Goal: Task Accomplishment & Management: Use online tool/utility

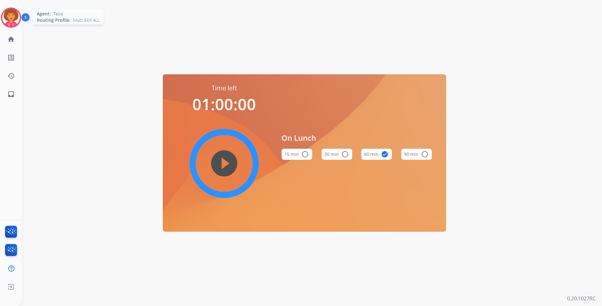
click at [11, 18] on img at bounding box center [11, 18] width 18 height 18
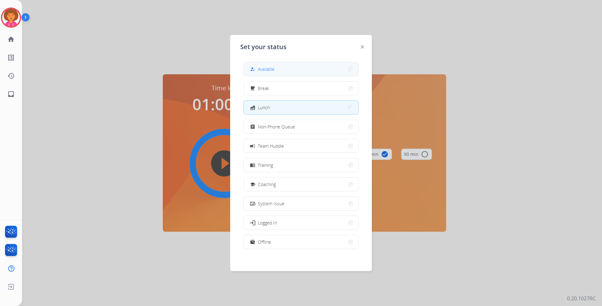
click at [304, 69] on button "how_to_reg Available" at bounding box center [301, 69] width 115 height 14
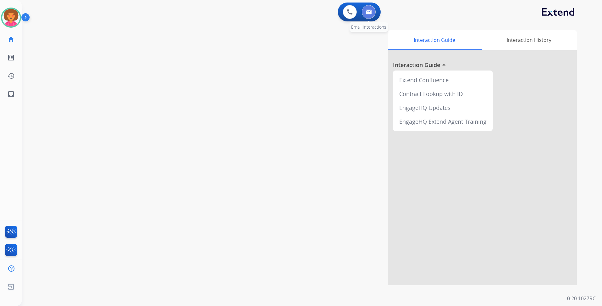
click at [375, 11] on button at bounding box center [369, 12] width 14 height 14
select select "**********"
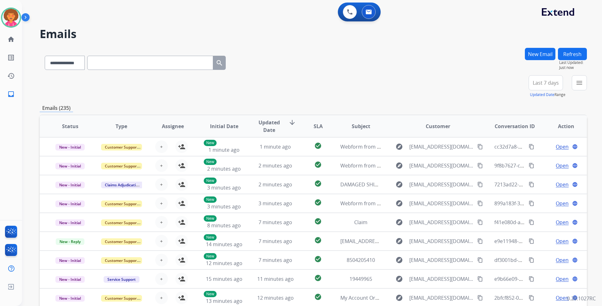
click at [539, 83] on span "Last 7 days" at bounding box center [546, 83] width 26 height 3
click at [535, 160] on div "Last 90 days" at bounding box center [543, 159] width 35 height 9
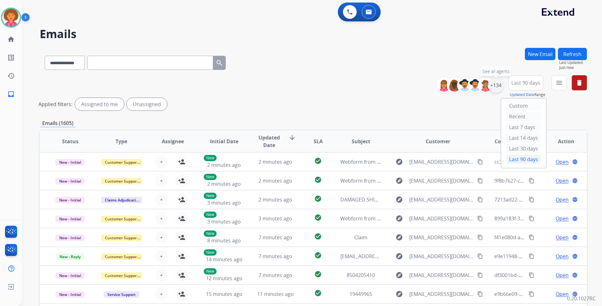
click at [491, 83] on div "+134" at bounding box center [495, 85] width 15 height 15
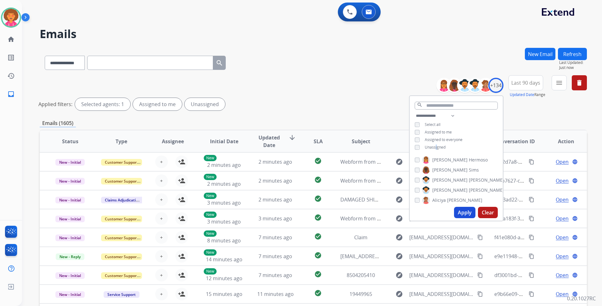
click at [435, 147] on span "Unassigned" at bounding box center [435, 146] width 21 height 5
click at [455, 213] on button "Apply" at bounding box center [464, 212] width 21 height 11
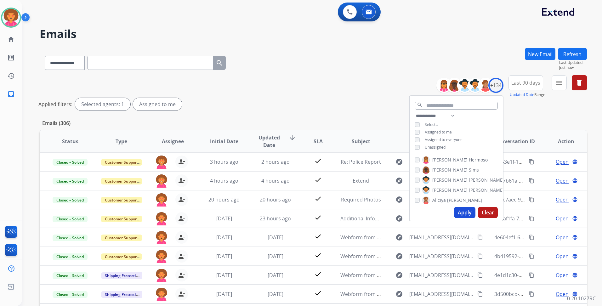
drag, startPoint x: 354, startPoint y: 87, endPoint x: 359, endPoint y: 75, distance: 12.7
click at [355, 86] on div "**********" at bounding box center [313, 94] width 547 height 38
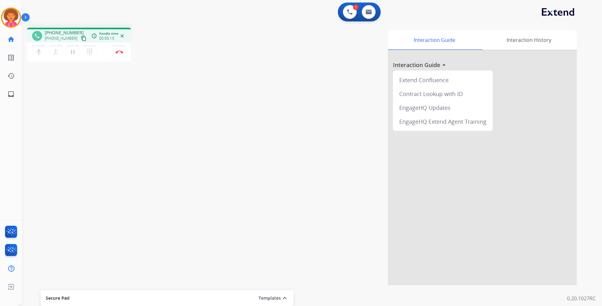
click at [81, 37] on mat-icon "content_copy" at bounding box center [84, 39] width 6 height 6
click at [118, 53] on img at bounding box center [120, 51] width 8 height 3
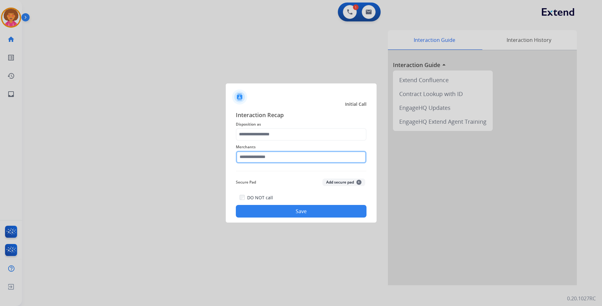
click at [262, 159] on input "text" at bounding box center [301, 157] width 131 height 13
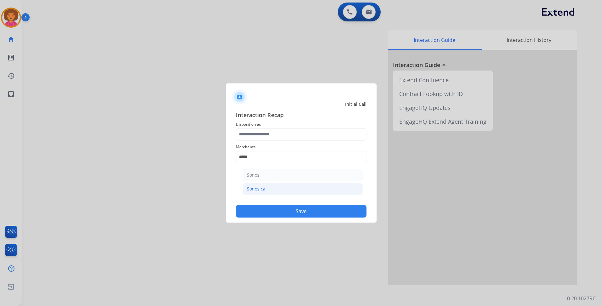
click at [271, 191] on li "Sonos ca" at bounding box center [303, 189] width 120 height 12
type input "********"
click at [282, 208] on button "Save" at bounding box center [301, 211] width 131 height 13
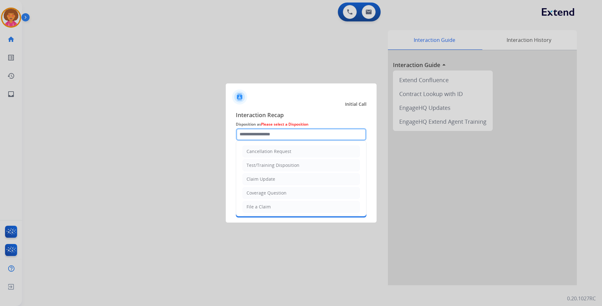
click at [261, 134] on input "text" at bounding box center [301, 134] width 131 height 13
click at [290, 148] on li "Cancellation Request" at bounding box center [300, 151] width 117 height 12
type input "**********"
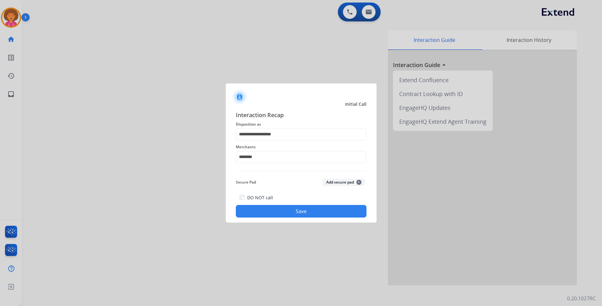
click at [295, 211] on button "Save" at bounding box center [301, 211] width 131 height 13
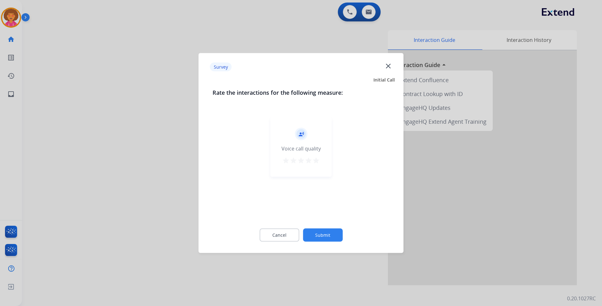
click at [317, 160] on mat-icon "star" at bounding box center [316, 161] width 8 height 8
click at [335, 236] on button "Submit" at bounding box center [323, 234] width 40 height 13
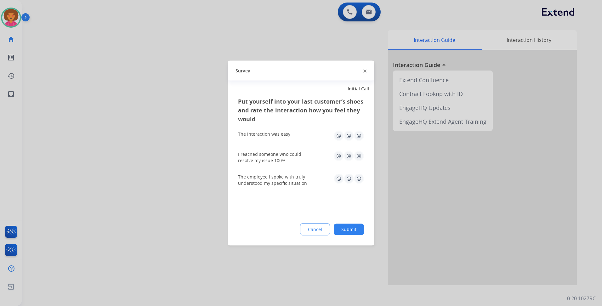
click at [356, 135] on img at bounding box center [359, 136] width 10 height 10
click at [358, 153] on img at bounding box center [359, 156] width 10 height 10
drag, startPoint x: 357, startPoint y: 178, endPoint x: 357, endPoint y: 193, distance: 14.8
click at [357, 178] on img at bounding box center [359, 179] width 10 height 10
click at [353, 225] on button "Submit" at bounding box center [349, 229] width 30 height 11
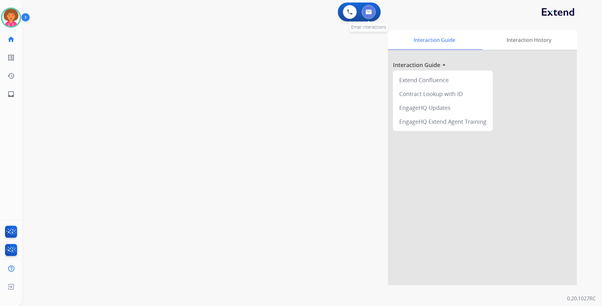
click at [374, 13] on button at bounding box center [369, 12] width 14 height 14
select select "**********"
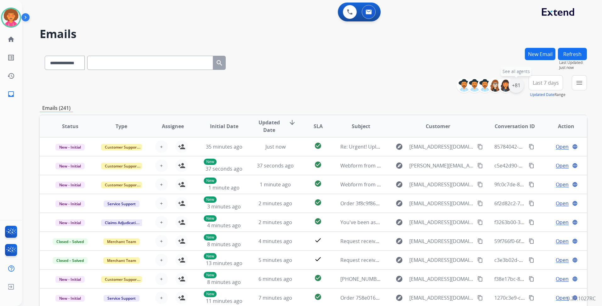
click at [519, 87] on div "+81" at bounding box center [515, 85] width 15 height 15
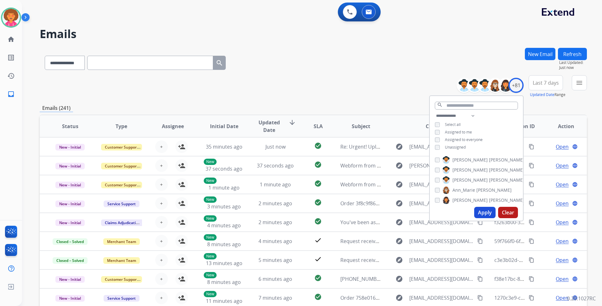
click at [461, 147] on span "Unassigned" at bounding box center [455, 146] width 21 height 5
click at [482, 208] on button "Apply" at bounding box center [484, 212] width 21 height 11
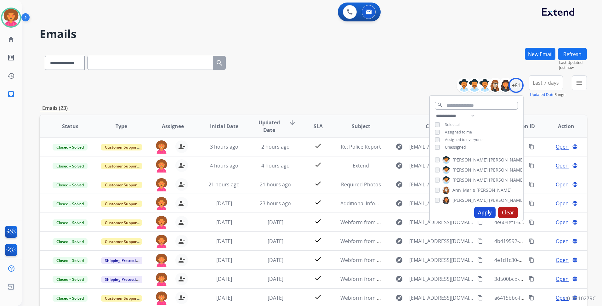
click at [360, 78] on div "**********" at bounding box center [313, 86] width 547 height 23
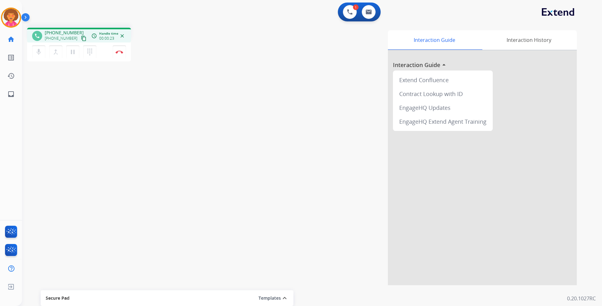
click at [81, 39] on mat-icon "content_copy" at bounding box center [84, 39] width 6 height 6
click at [120, 52] on img at bounding box center [120, 51] width 8 height 3
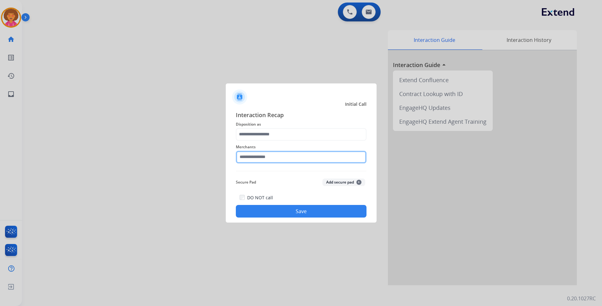
click at [262, 157] on input "text" at bounding box center [301, 157] width 131 height 13
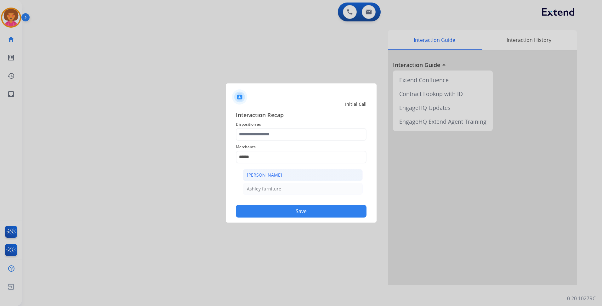
click at [265, 173] on div "[PERSON_NAME]" at bounding box center [264, 175] width 35 height 6
type input "**********"
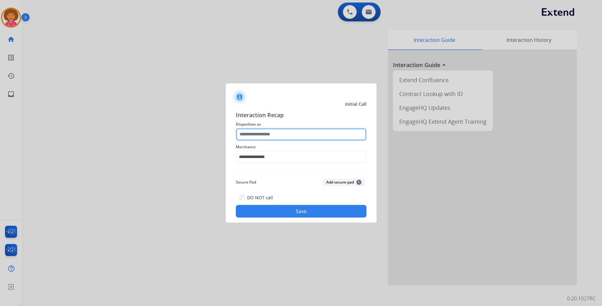
click at [274, 137] on input "text" at bounding box center [301, 134] width 131 height 13
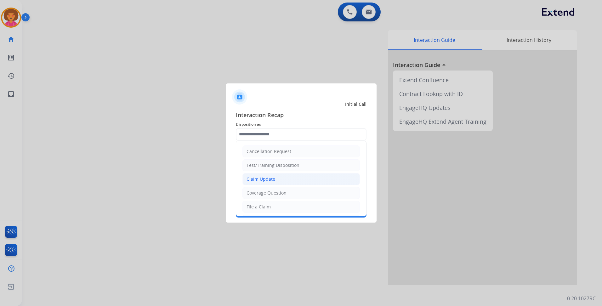
click at [273, 176] on div "Claim Update" at bounding box center [260, 179] width 29 height 6
type input "**********"
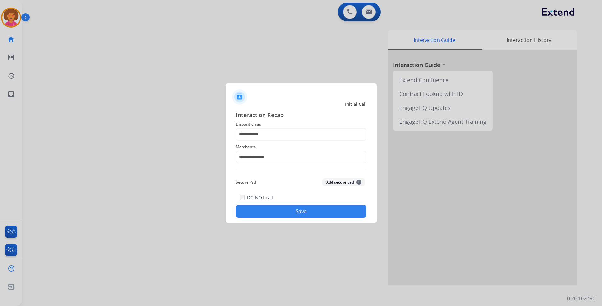
click at [273, 209] on button "Save" at bounding box center [301, 211] width 131 height 13
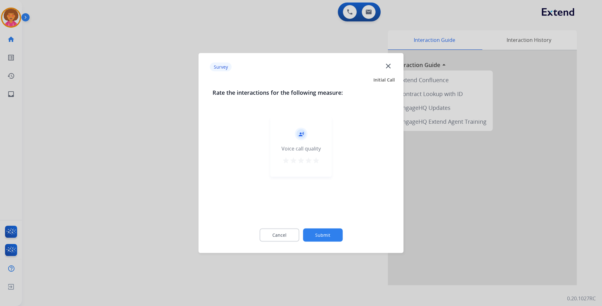
click at [315, 161] on mat-icon "star" at bounding box center [316, 161] width 8 height 8
click at [327, 236] on button "Submit" at bounding box center [323, 234] width 40 height 13
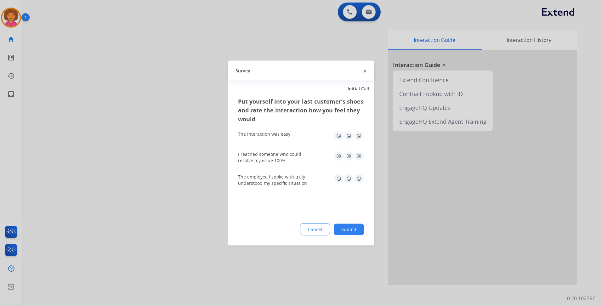
click at [360, 138] on img at bounding box center [359, 136] width 10 height 10
drag, startPoint x: 359, startPoint y: 156, endPoint x: 359, endPoint y: 167, distance: 11.0
click at [359, 156] on img at bounding box center [359, 156] width 10 height 10
click at [360, 177] on img at bounding box center [359, 179] width 10 height 10
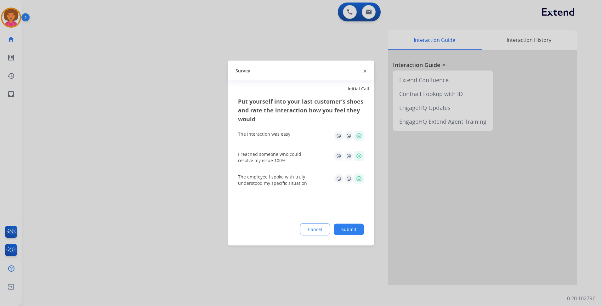
click at [353, 229] on button "Submit" at bounding box center [349, 229] width 30 height 11
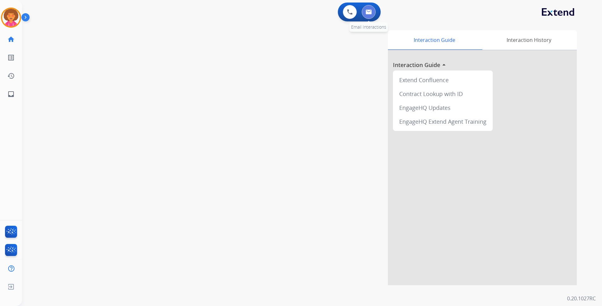
click at [370, 8] on button at bounding box center [369, 12] width 14 height 14
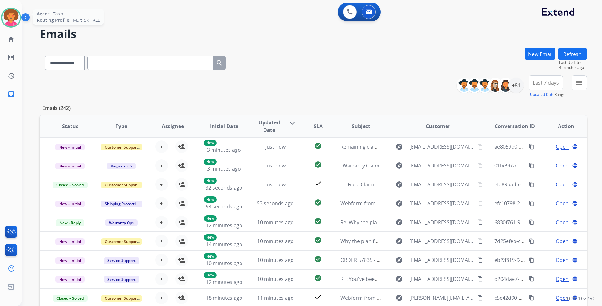
click at [13, 17] on img at bounding box center [11, 18] width 18 height 18
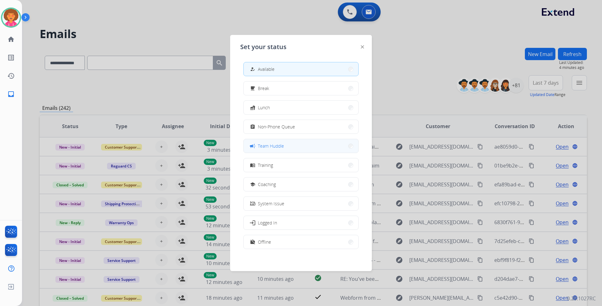
click at [287, 144] on button "campaign Team Huddle" at bounding box center [301, 146] width 115 height 14
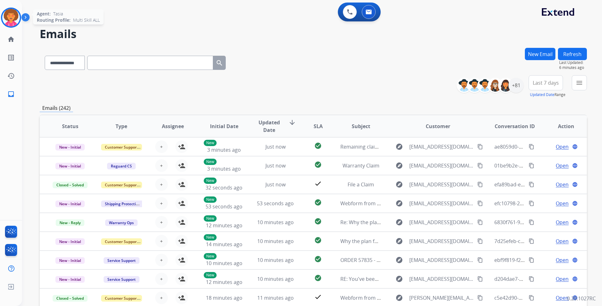
click at [15, 14] on img at bounding box center [11, 18] width 18 height 18
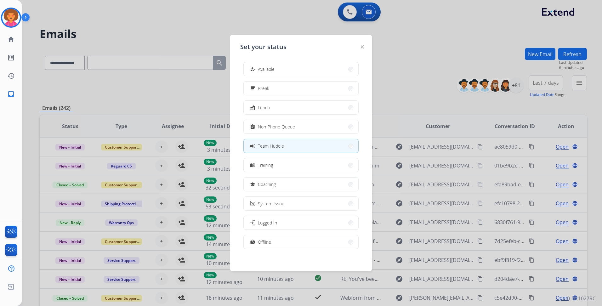
click at [277, 67] on button "how_to_reg Available" at bounding box center [301, 69] width 115 height 14
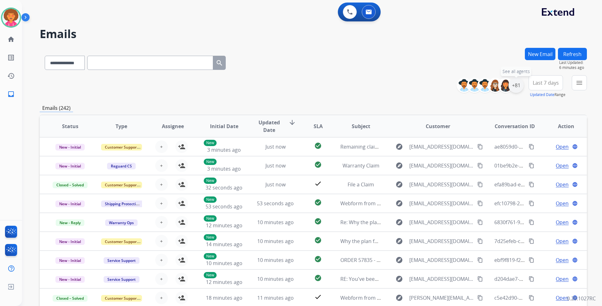
click at [517, 85] on div "+81" at bounding box center [515, 85] width 15 height 15
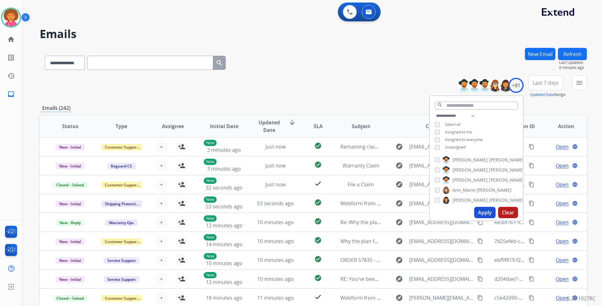
click at [457, 146] on span "Unassigned" at bounding box center [455, 146] width 21 height 5
click at [479, 214] on button "Apply" at bounding box center [484, 212] width 21 height 11
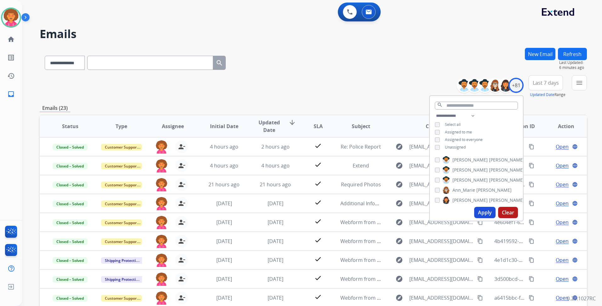
click at [482, 212] on button "Apply" at bounding box center [484, 212] width 21 height 11
click at [414, 86] on div "**********" at bounding box center [313, 86] width 547 height 23
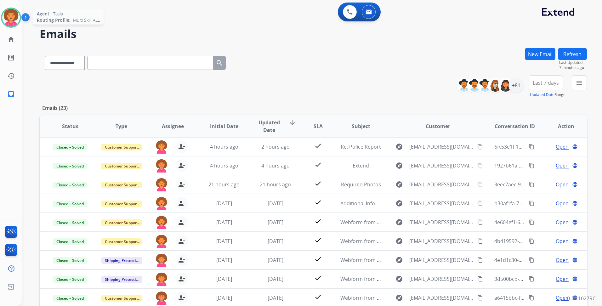
click at [5, 15] on img at bounding box center [11, 18] width 18 height 18
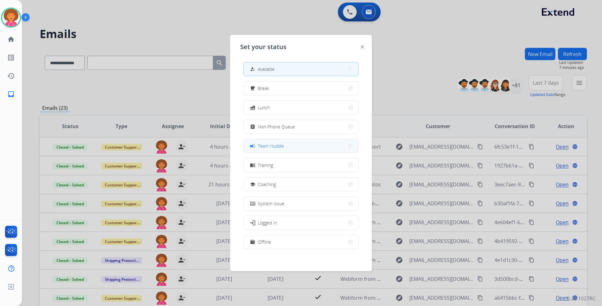
click at [287, 147] on button "campaign Team Huddle" at bounding box center [301, 146] width 115 height 14
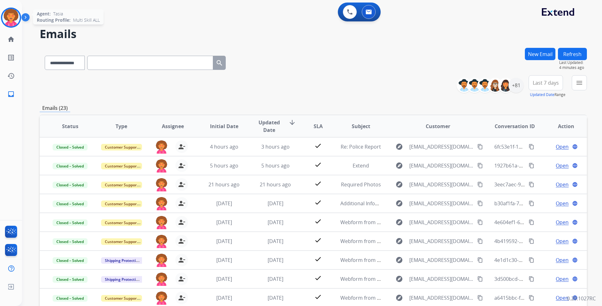
click at [11, 19] on img at bounding box center [11, 18] width 18 height 18
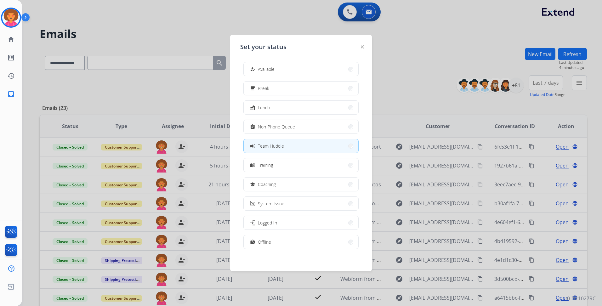
click at [270, 71] on span "Available" at bounding box center [266, 69] width 17 height 7
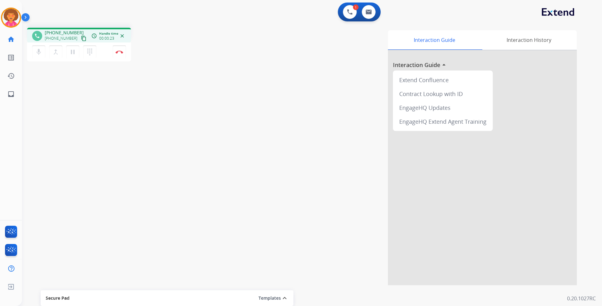
click at [81, 38] on mat-icon "content_copy" at bounding box center [84, 39] width 6 height 6
click at [124, 53] on button "Disconnect" at bounding box center [119, 51] width 13 height 13
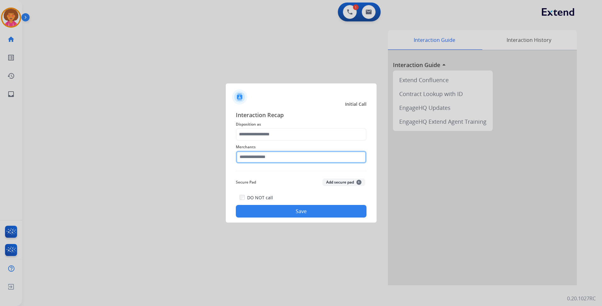
click at [265, 156] on input "text" at bounding box center [301, 157] width 131 height 13
drag, startPoint x: 278, startPoint y: 178, endPoint x: 273, endPoint y: 156, distance: 23.4
click at [279, 178] on li "Not found" at bounding box center [303, 175] width 120 height 12
type input "*********"
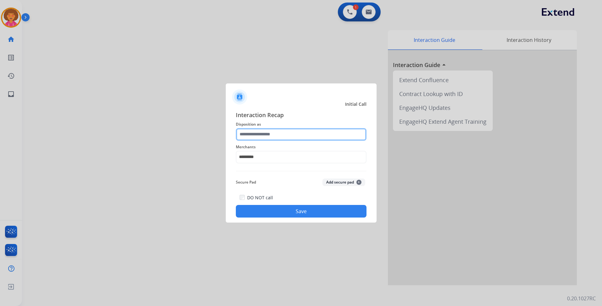
click at [268, 136] on input "text" at bounding box center [301, 134] width 131 height 13
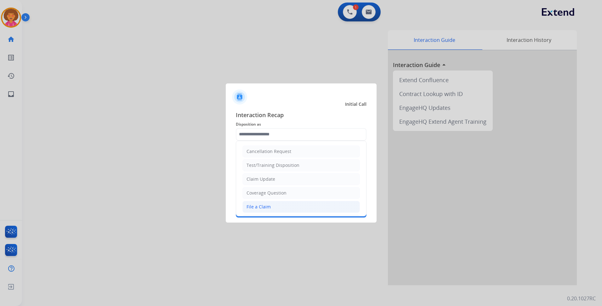
click at [261, 209] on div "File a Claim" at bounding box center [258, 207] width 24 height 6
type input "**********"
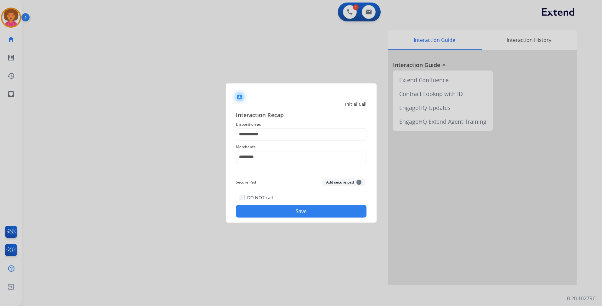
click at [288, 210] on button "Save" at bounding box center [301, 211] width 131 height 13
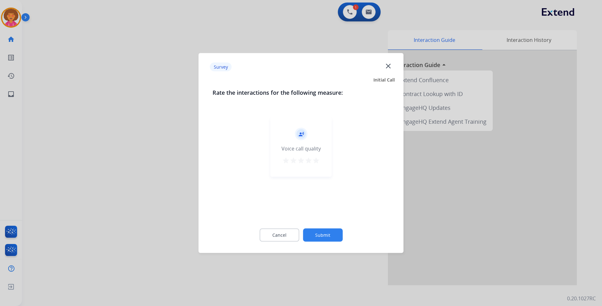
click at [315, 161] on mat-icon "star" at bounding box center [316, 161] width 8 height 8
click at [326, 236] on button "Submit" at bounding box center [323, 234] width 40 height 13
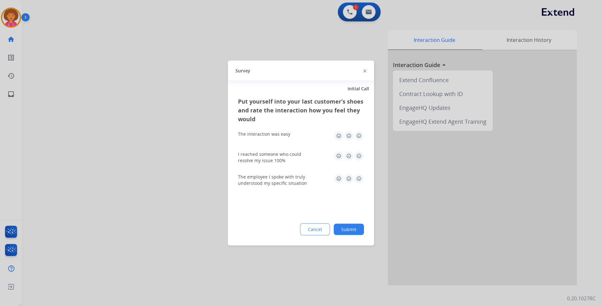
drag, startPoint x: 358, startPoint y: 155, endPoint x: 359, endPoint y: 145, distance: 9.8
click at [358, 155] on img at bounding box center [359, 156] width 10 height 10
drag, startPoint x: 361, startPoint y: 135, endPoint x: 363, endPoint y: 152, distance: 17.1
click at [360, 135] on img at bounding box center [359, 136] width 10 height 10
click at [361, 179] on img at bounding box center [359, 179] width 10 height 10
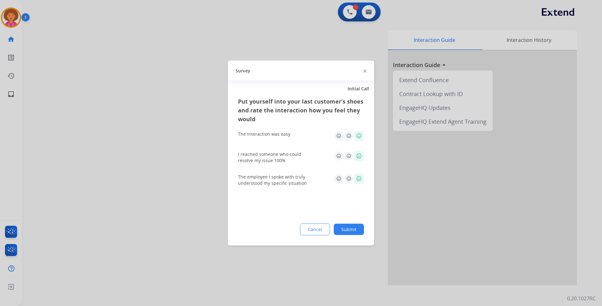
click at [362, 227] on button "Submit" at bounding box center [349, 229] width 30 height 11
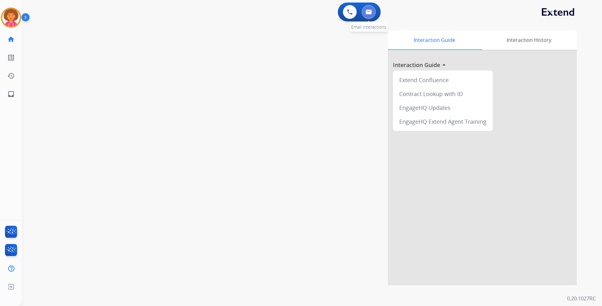
click at [370, 8] on button at bounding box center [369, 12] width 14 height 14
select select "**********"
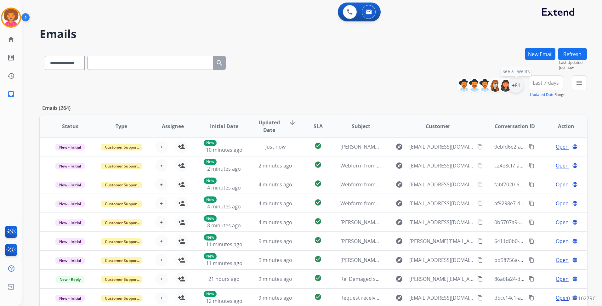
click at [513, 91] on div "+81" at bounding box center [515, 85] width 15 height 15
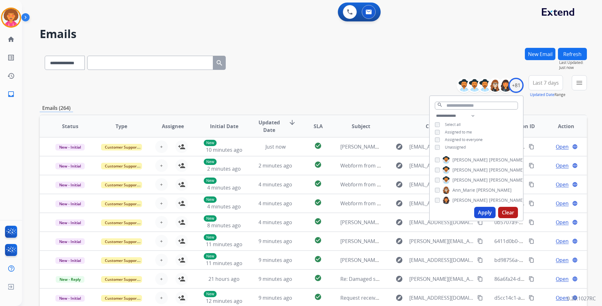
click at [455, 145] on span "Unassigned" at bounding box center [455, 146] width 21 height 5
click at [365, 91] on div "**********" at bounding box center [313, 86] width 547 height 23
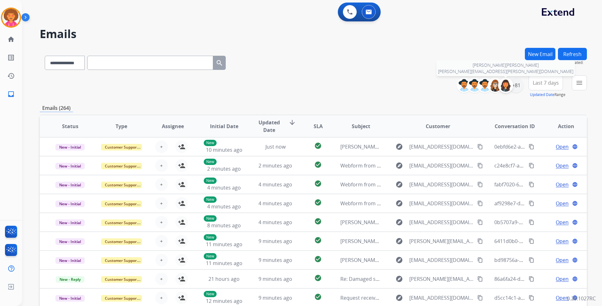
click at [510, 83] on img at bounding box center [505, 85] width 13 height 13
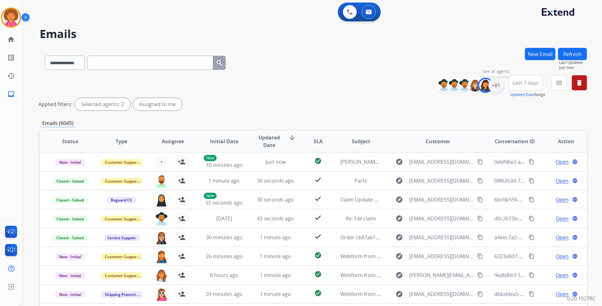
click at [496, 85] on div "+81" at bounding box center [495, 85] width 15 height 15
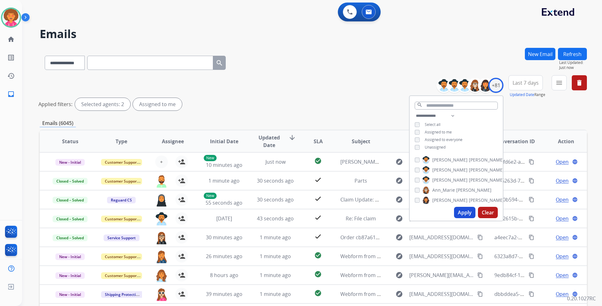
click at [465, 211] on button "Apply" at bounding box center [464, 212] width 21 height 11
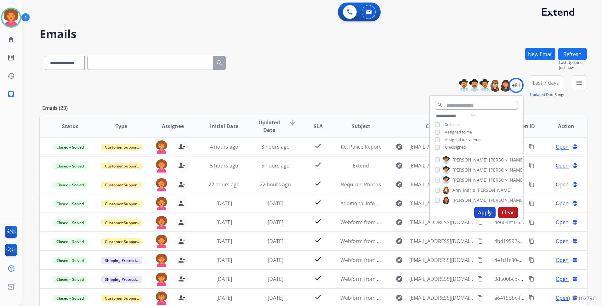
click at [355, 68] on div "**********" at bounding box center [313, 61] width 547 height 27
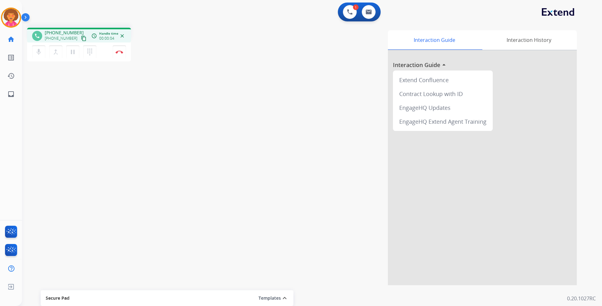
click at [81, 37] on mat-icon "content_copy" at bounding box center [84, 39] width 6 height 6
click at [117, 50] on button "Disconnect" at bounding box center [119, 51] width 13 height 13
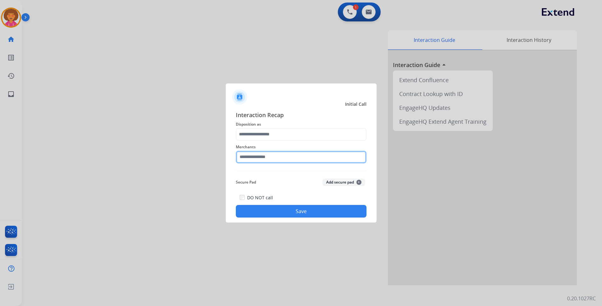
click at [264, 159] on input "text" at bounding box center [301, 157] width 131 height 13
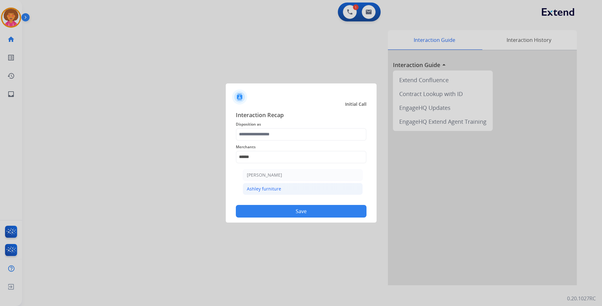
click at [272, 190] on div "Ashley furniture" at bounding box center [264, 189] width 34 height 6
type input "**********"
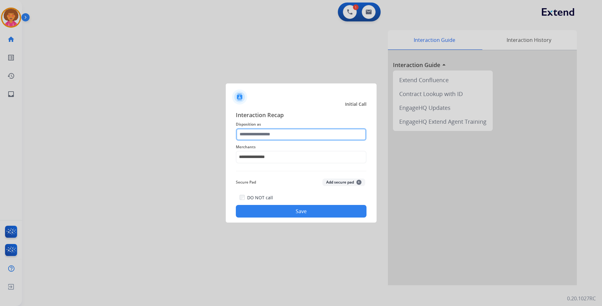
click at [280, 135] on input "text" at bounding box center [301, 134] width 131 height 13
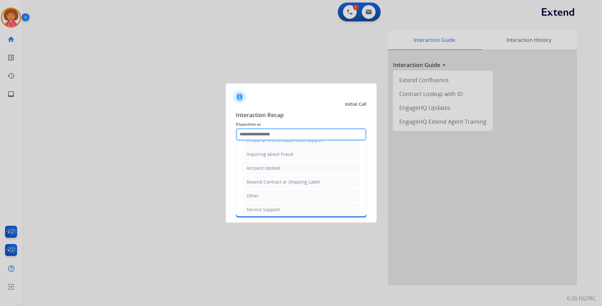
scroll to position [94, 0]
click at [263, 199] on li "Other" at bounding box center [300, 195] width 117 height 12
type input "*****"
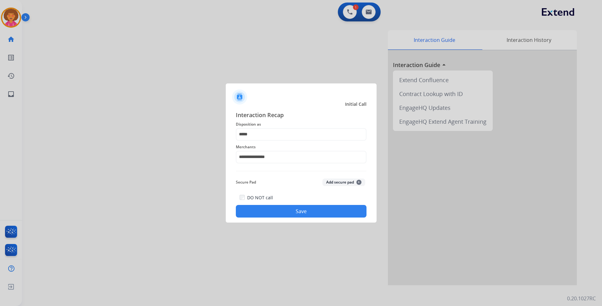
click at [279, 212] on button "Save" at bounding box center [301, 211] width 131 height 13
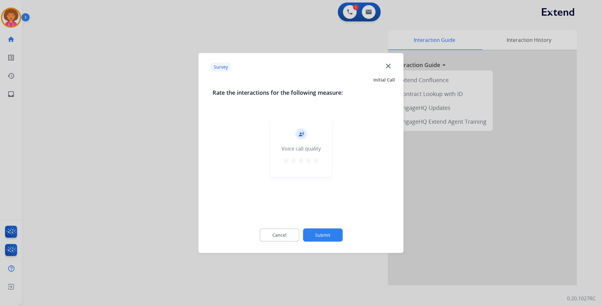
drag, startPoint x: 317, startPoint y: 162, endPoint x: 316, endPoint y: 230, distance: 68.3
click at [316, 162] on mat-icon "star" at bounding box center [316, 161] width 8 height 8
click at [328, 233] on button "Submit" at bounding box center [323, 234] width 40 height 13
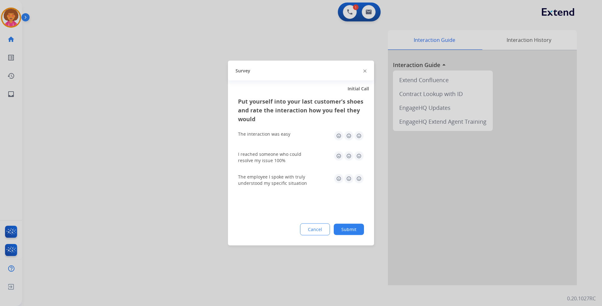
drag, startPoint x: 360, startPoint y: 135, endPoint x: 361, endPoint y: 144, distance: 8.9
click at [360, 135] on img at bounding box center [359, 136] width 10 height 10
click at [360, 156] on img at bounding box center [359, 156] width 10 height 10
click at [358, 179] on img at bounding box center [359, 179] width 10 height 10
click at [356, 228] on button "Submit" at bounding box center [349, 229] width 30 height 11
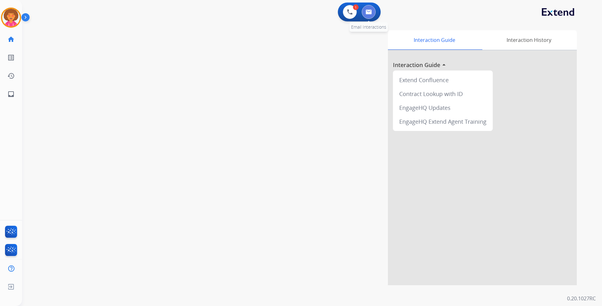
click at [369, 10] on img at bounding box center [368, 11] width 6 height 5
select select "**********"
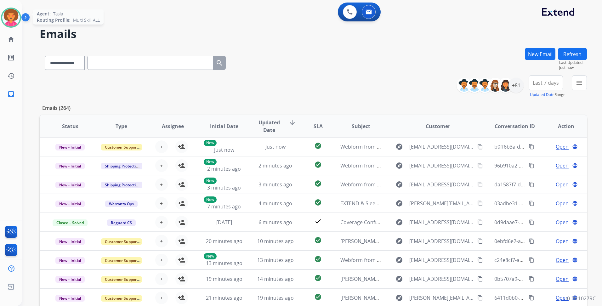
click at [14, 17] on img at bounding box center [11, 18] width 18 height 18
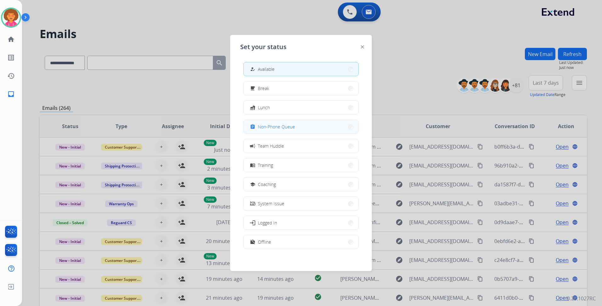
click at [291, 124] on span "Non-Phone Queue" at bounding box center [276, 126] width 37 height 7
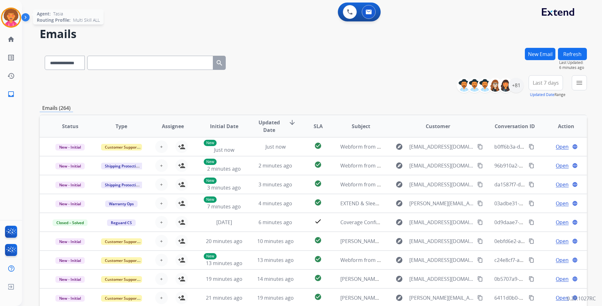
click at [13, 17] on img at bounding box center [11, 18] width 18 height 18
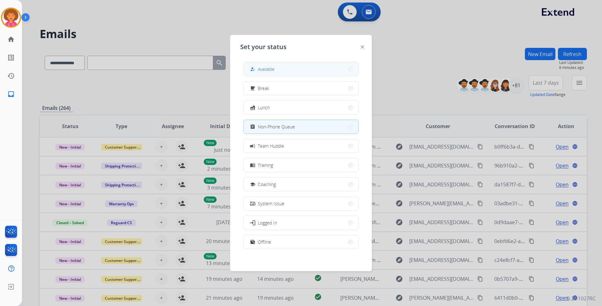
click at [276, 70] on button "how_to_reg Available" at bounding box center [301, 69] width 115 height 14
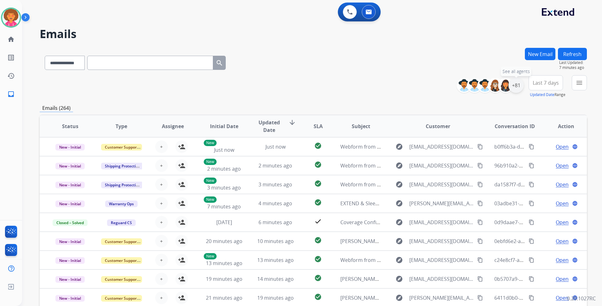
click at [511, 86] on div "+81" at bounding box center [515, 85] width 15 height 15
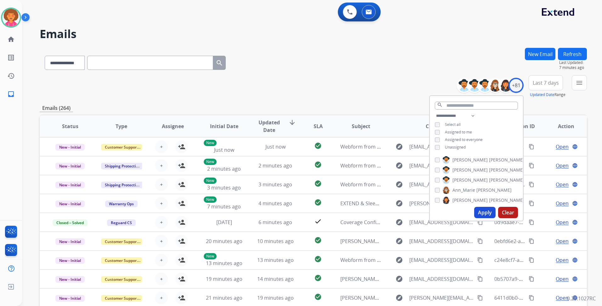
click at [451, 147] on span "Unassigned" at bounding box center [455, 146] width 21 height 5
click at [477, 213] on button "Apply" at bounding box center [484, 212] width 21 height 11
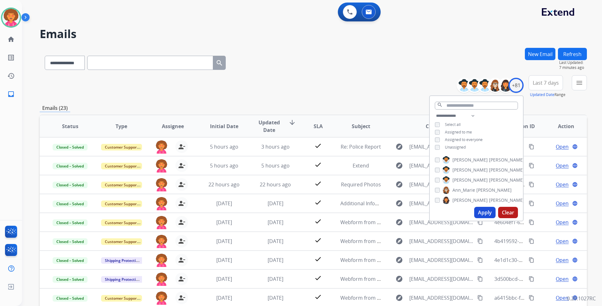
click at [338, 53] on div "**********" at bounding box center [313, 61] width 547 height 27
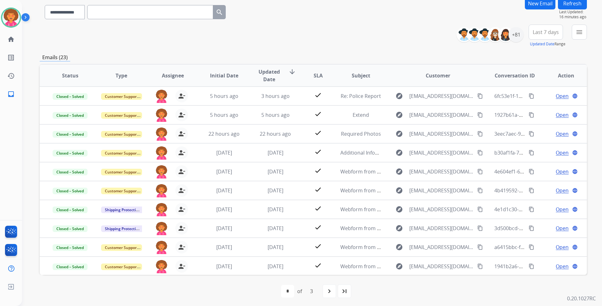
scroll to position [52, 0]
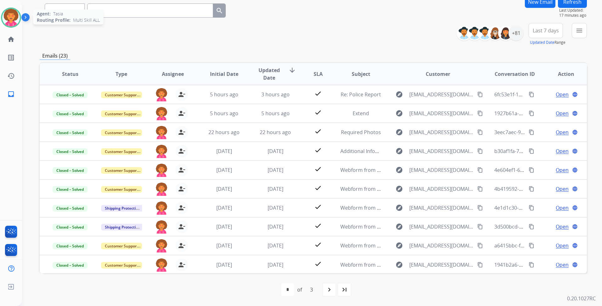
click at [8, 17] on img at bounding box center [11, 18] width 18 height 18
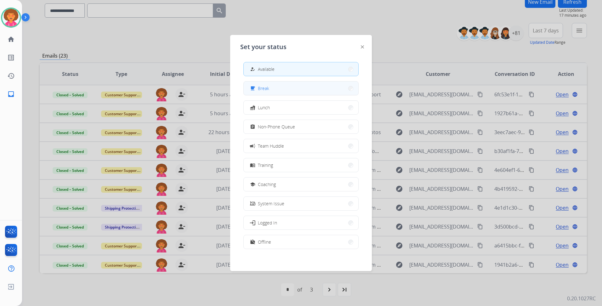
click at [296, 91] on button "free_breakfast Break" at bounding box center [301, 89] width 115 height 14
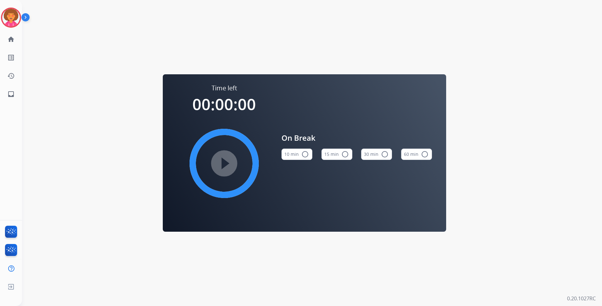
click at [328, 155] on button "15 min radio_button_unchecked" at bounding box center [336, 154] width 31 height 11
click at [220, 164] on mat-icon "play_circle_filled" at bounding box center [224, 164] width 8 height 8
click at [11, 17] on img at bounding box center [11, 18] width 18 height 18
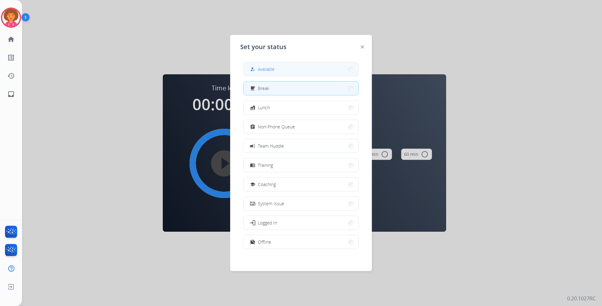
click at [282, 68] on button "how_to_reg Available" at bounding box center [301, 69] width 115 height 14
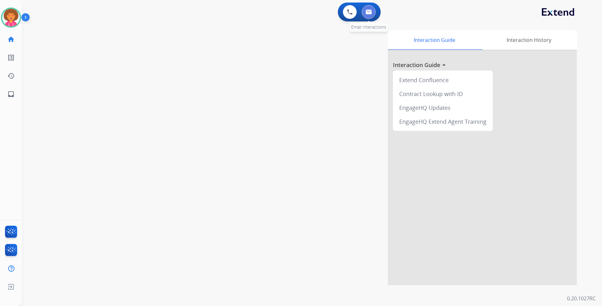
click at [368, 10] on img at bounding box center [368, 11] width 6 height 5
select select "**********"
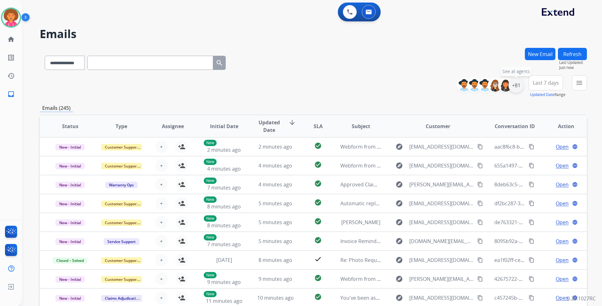
click at [516, 86] on div "+81" at bounding box center [515, 85] width 15 height 15
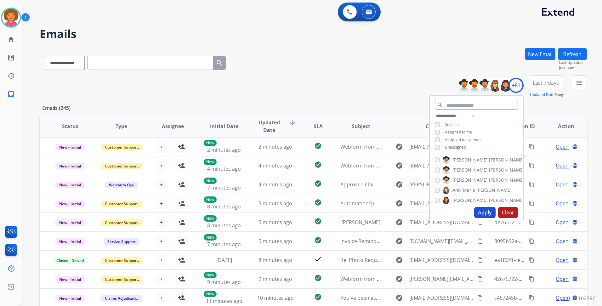
click at [454, 147] on span "Unassigned" at bounding box center [455, 146] width 21 height 5
click at [483, 209] on button "Apply" at bounding box center [484, 212] width 21 height 11
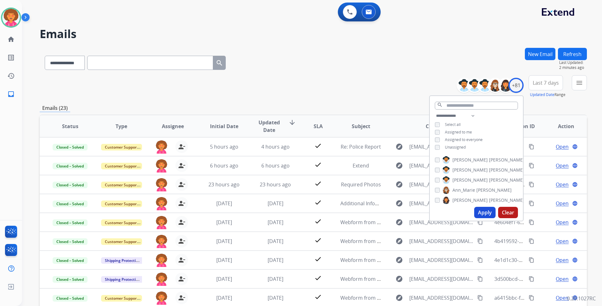
click at [324, 68] on div "**********" at bounding box center [313, 61] width 547 height 27
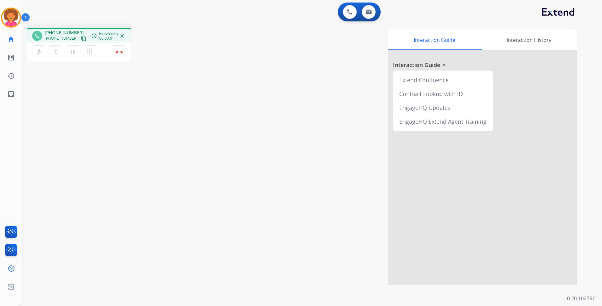
click at [81, 38] on mat-icon "content_copy" at bounding box center [84, 39] width 6 height 6
click at [81, 37] on mat-icon "content_copy" at bounding box center [84, 39] width 6 height 6
click at [121, 53] on img at bounding box center [120, 51] width 8 height 3
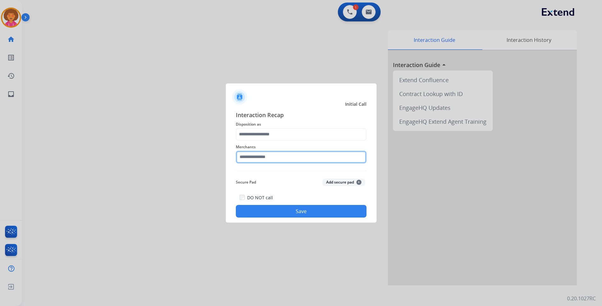
click at [252, 160] on input "text" at bounding box center [301, 157] width 131 height 13
drag, startPoint x: 257, startPoint y: 156, endPoint x: 149, endPoint y: 152, distance: 108.0
click at [0, 152] on app-contact-recap-modal "Initial Call Interaction Recap Disposition as Merchants **** Secure Pad Add sec…" at bounding box center [0, 153] width 0 height 306
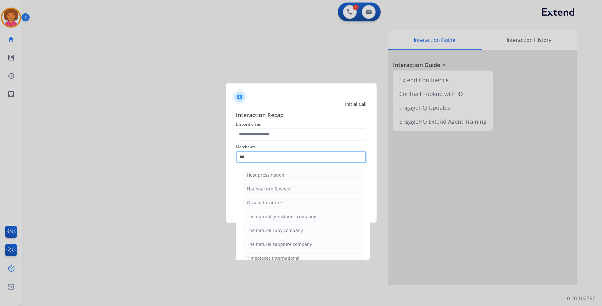
drag, startPoint x: 268, startPoint y: 154, endPoint x: 75, endPoint y: 109, distance: 199.0
click at [0, 109] on app-contact-recap-modal "Initial Call Interaction Recap Disposition as Merchants *** Heat press nation N…" at bounding box center [0, 153] width 0 height 306
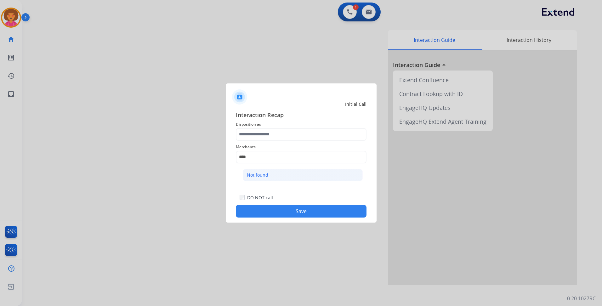
click at [264, 172] on div "Not found" at bounding box center [257, 175] width 21 height 6
type input "*********"
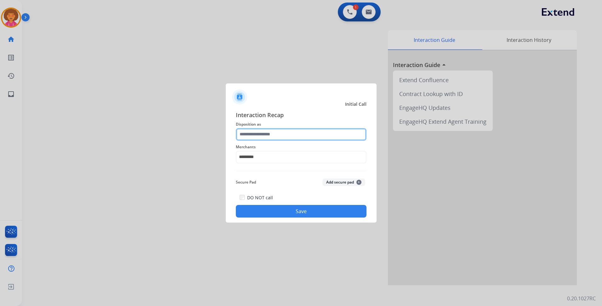
click at [269, 134] on input "text" at bounding box center [301, 134] width 131 height 13
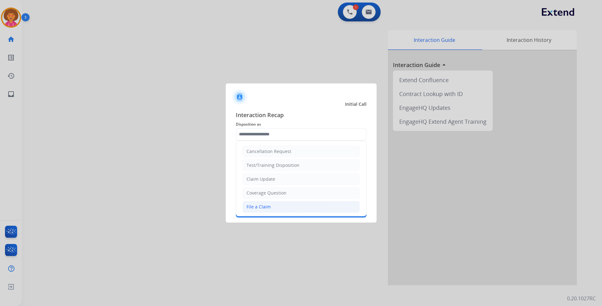
click at [265, 208] on div "File a Claim" at bounding box center [258, 207] width 24 height 6
type input "**********"
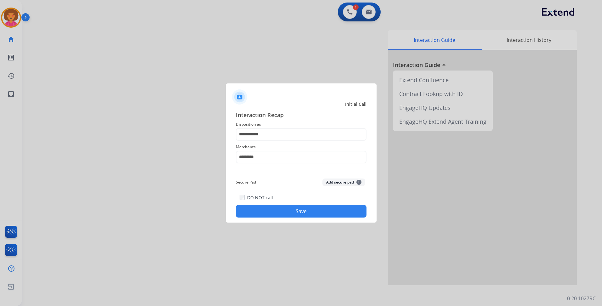
click at [319, 213] on button "Save" at bounding box center [301, 211] width 131 height 13
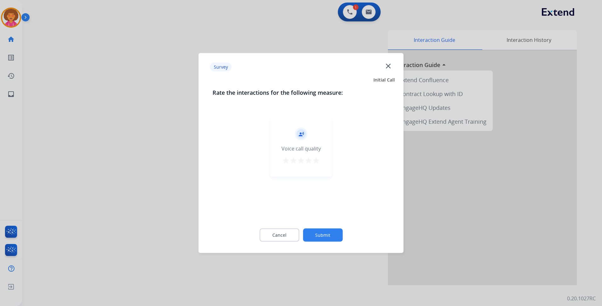
click at [318, 160] on mat-icon "star" at bounding box center [316, 161] width 8 height 8
click at [319, 232] on button "Submit" at bounding box center [323, 234] width 40 height 13
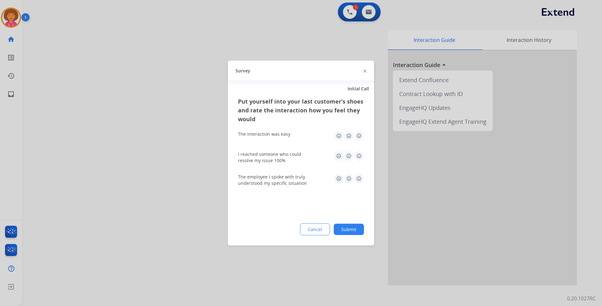
click at [358, 136] on img at bounding box center [359, 136] width 10 height 10
drag, startPoint x: 359, startPoint y: 155, endPoint x: 364, endPoint y: 183, distance: 29.0
click at [359, 156] on img at bounding box center [359, 156] width 10 height 10
click at [363, 176] on div "Put yourself into your last customer’s shoes and rate the interaction how you f…" at bounding box center [301, 171] width 146 height 149
click at [361, 176] on img at bounding box center [359, 179] width 10 height 10
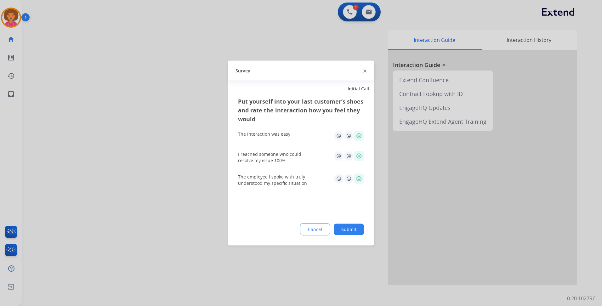
click at [354, 227] on button "Submit" at bounding box center [349, 229] width 30 height 11
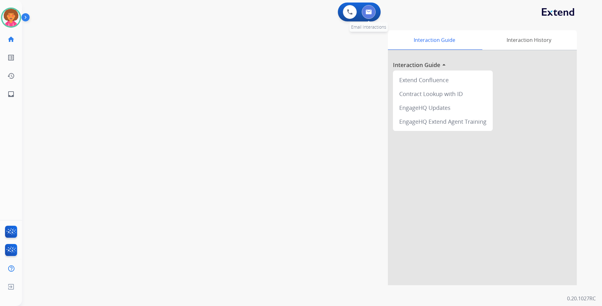
click at [366, 14] on img at bounding box center [368, 11] width 6 height 5
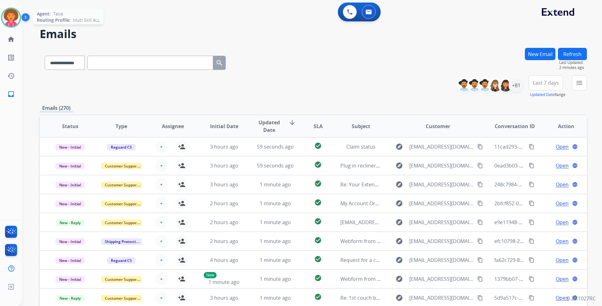
click at [9, 15] on img at bounding box center [11, 18] width 18 height 18
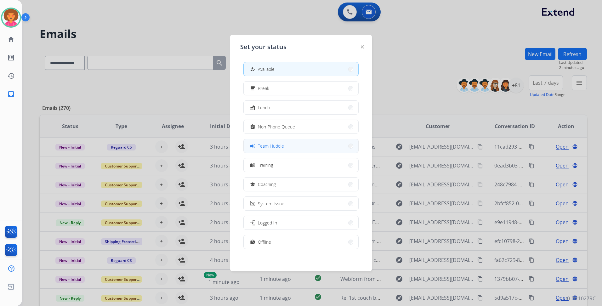
click at [272, 148] on span "Team Huddle" at bounding box center [271, 146] width 26 height 7
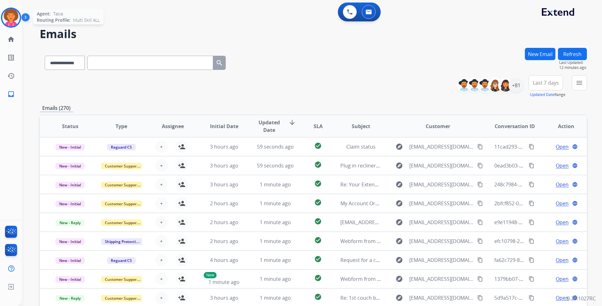
click at [5, 20] on img at bounding box center [11, 18] width 18 height 18
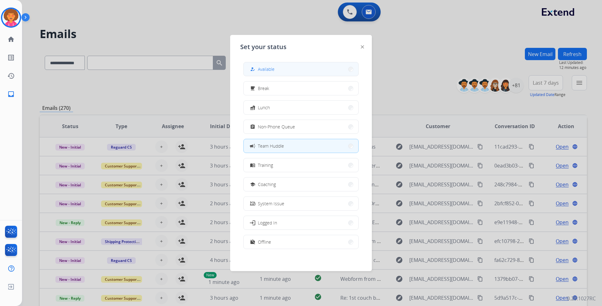
click at [276, 68] on button "how_to_reg Available" at bounding box center [301, 69] width 115 height 14
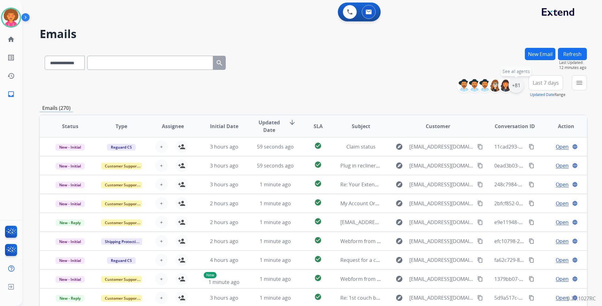
click at [517, 82] on div "+81" at bounding box center [515, 85] width 15 height 15
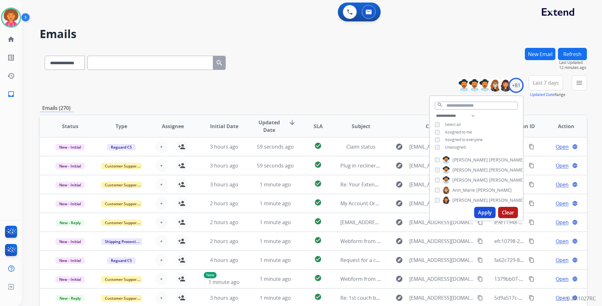
click at [456, 149] on div "**********" at bounding box center [476, 132] width 93 height 40
click at [456, 148] on span "Unassigned" at bounding box center [455, 146] width 21 height 5
click at [482, 215] on button "Apply" at bounding box center [484, 212] width 21 height 11
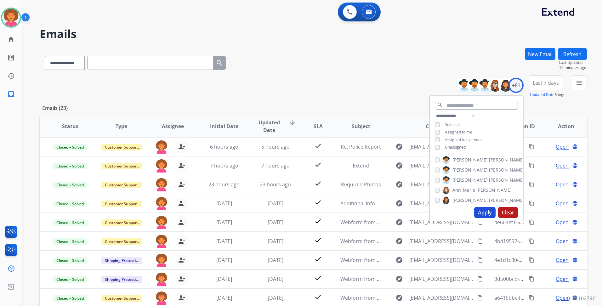
click at [331, 47] on div "**********" at bounding box center [304, 176] width 565 height 306
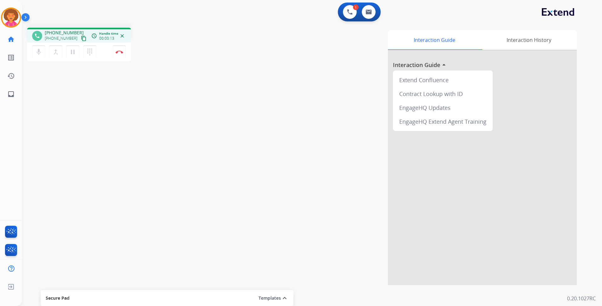
click at [81, 38] on mat-icon "content_copy" at bounding box center [84, 39] width 6 height 6
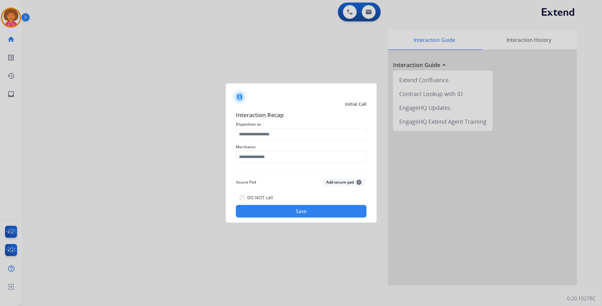
click at [6, 18] on div at bounding box center [301, 153] width 602 height 306
click at [270, 154] on input "text" at bounding box center [301, 157] width 131 height 13
click at [267, 172] on div "Cj pony parts" at bounding box center [261, 175] width 28 height 6
type input "**********"
click at [273, 132] on input "text" at bounding box center [301, 134] width 131 height 13
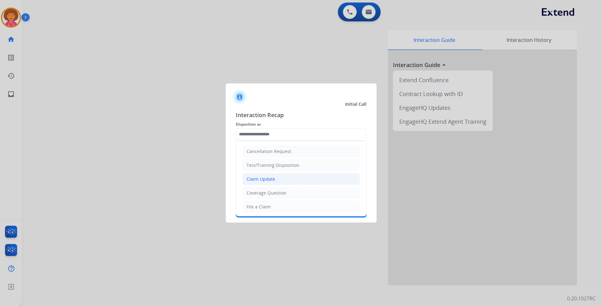
click at [271, 177] on div "Claim Update" at bounding box center [260, 179] width 29 height 6
type input "**********"
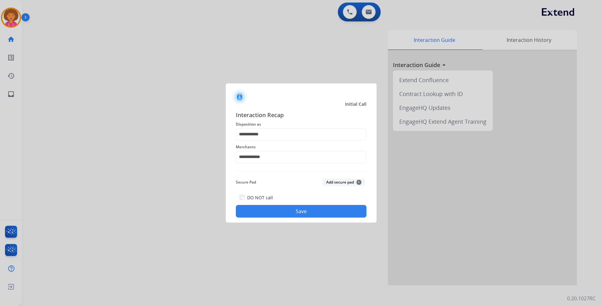
click at [277, 208] on button "Save" at bounding box center [301, 211] width 131 height 13
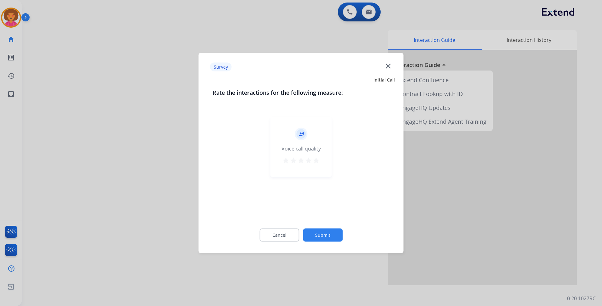
drag, startPoint x: 314, startPoint y: 157, endPoint x: 323, endPoint y: 201, distance: 44.3
click at [315, 161] on mat-icon "star" at bounding box center [316, 161] width 8 height 8
click at [334, 235] on button "Submit" at bounding box center [323, 234] width 40 height 13
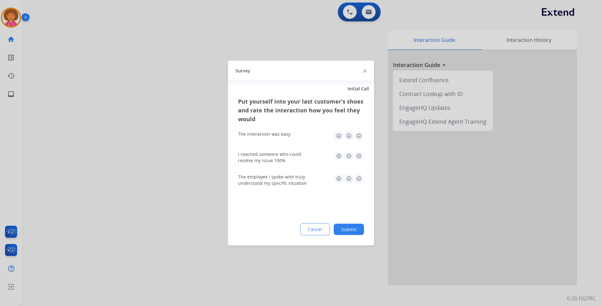
drag, startPoint x: 359, startPoint y: 131, endPoint x: 360, endPoint y: 135, distance: 4.4
click at [360, 131] on img at bounding box center [359, 136] width 10 height 10
click at [360, 179] on img at bounding box center [359, 179] width 10 height 10
click at [358, 156] on img at bounding box center [359, 156] width 10 height 10
click at [351, 229] on button "Submit" at bounding box center [349, 229] width 30 height 11
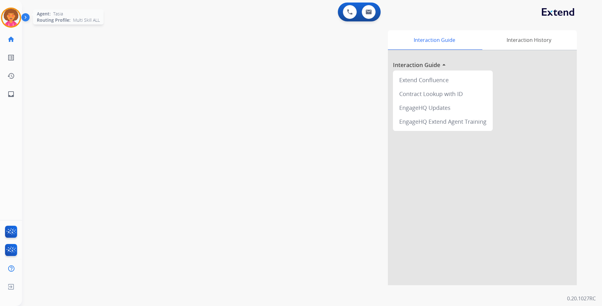
click at [8, 20] on img at bounding box center [11, 18] width 18 height 18
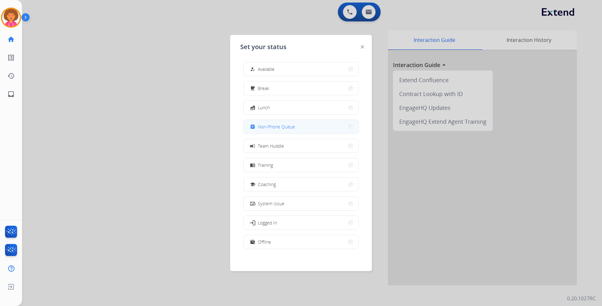
click at [297, 131] on button "assignment Non-Phone Queue" at bounding box center [301, 127] width 115 height 14
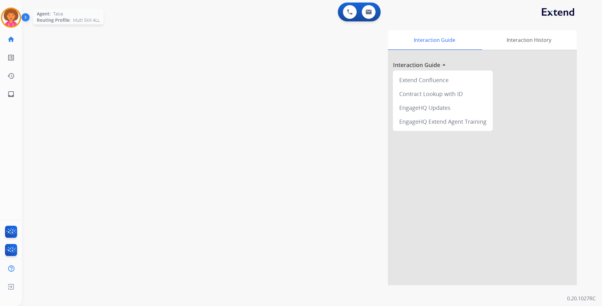
click at [16, 12] on img at bounding box center [11, 18] width 18 height 18
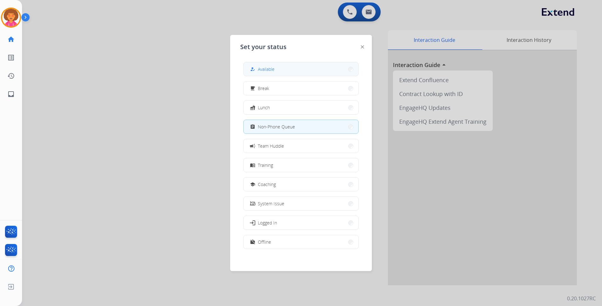
click at [297, 64] on button "how_to_reg Available" at bounding box center [301, 69] width 115 height 14
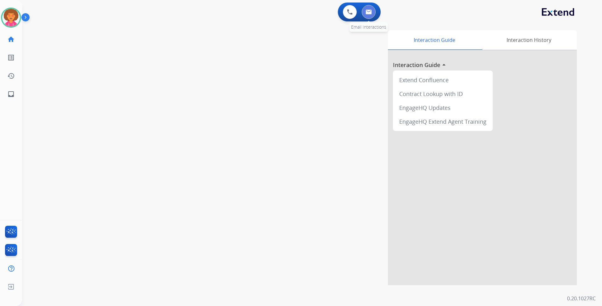
click at [371, 13] on img at bounding box center [368, 11] width 6 height 5
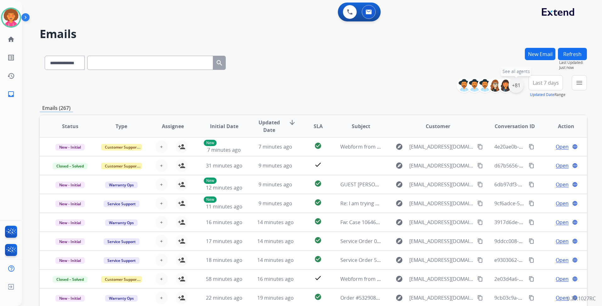
click at [517, 84] on div "+81" at bounding box center [515, 85] width 15 height 15
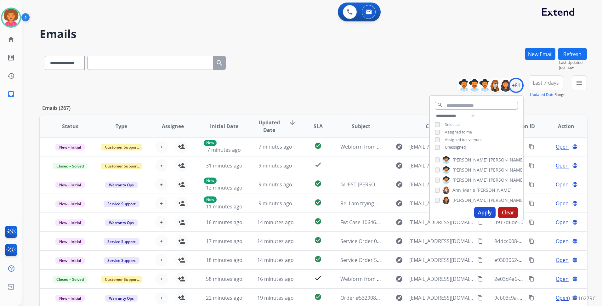
click at [451, 146] on span "Unassigned" at bounding box center [455, 146] width 21 height 5
click at [480, 209] on button "Apply" at bounding box center [484, 212] width 21 height 11
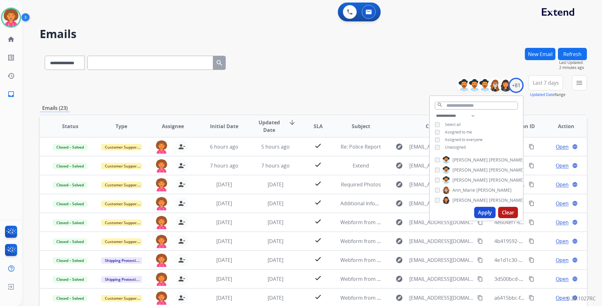
click at [334, 67] on div "**********" at bounding box center [313, 61] width 547 height 27
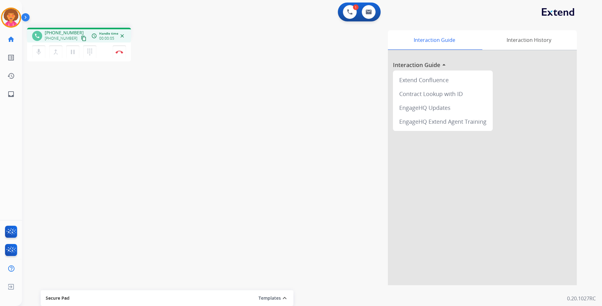
click at [81, 37] on mat-icon "content_copy" at bounding box center [84, 39] width 6 height 6
click at [352, 13] on button at bounding box center [350, 12] width 14 height 14
click at [76, 51] on mat-icon "pause" at bounding box center [73, 52] width 8 height 8
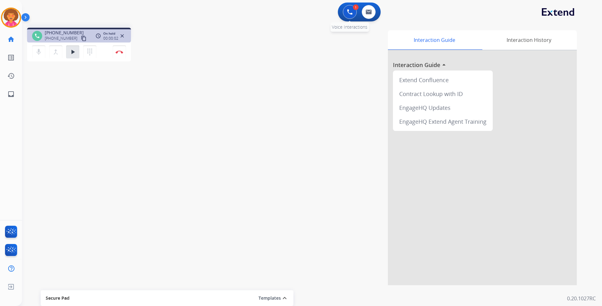
click at [351, 10] on img at bounding box center [350, 12] width 6 height 6
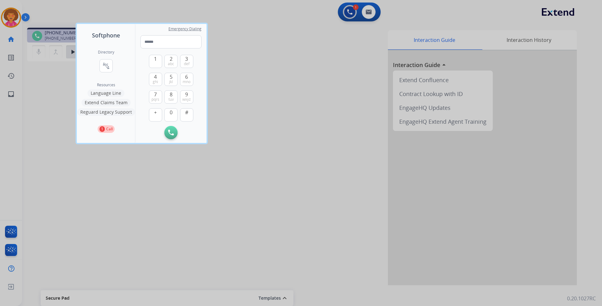
click at [108, 89] on div "Directory connect_without_contact Resource Directory Resources Language Line Ex…" at bounding box center [106, 91] width 58 height 103
click at [108, 91] on button "Language Line" at bounding box center [105, 93] width 37 height 8
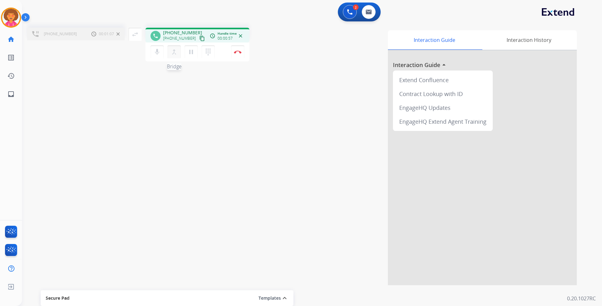
click at [176, 52] on mat-icon "merge_type" at bounding box center [174, 52] width 8 height 8
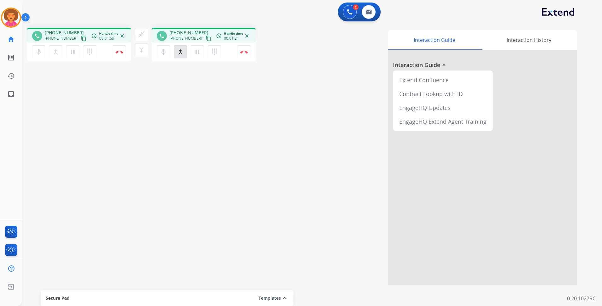
click at [81, 37] on mat-icon "content_copy" at bounding box center [84, 39] width 6 height 6
click at [243, 55] on button "Disconnect" at bounding box center [243, 51] width 13 height 13
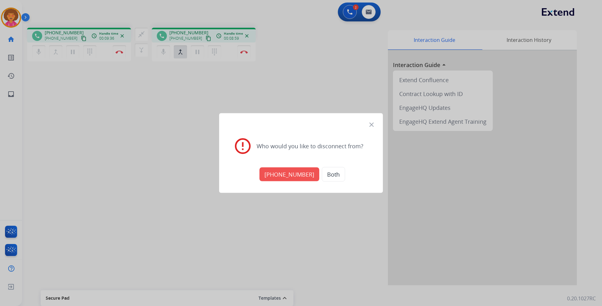
click at [328, 173] on button "Both" at bounding box center [333, 174] width 23 height 14
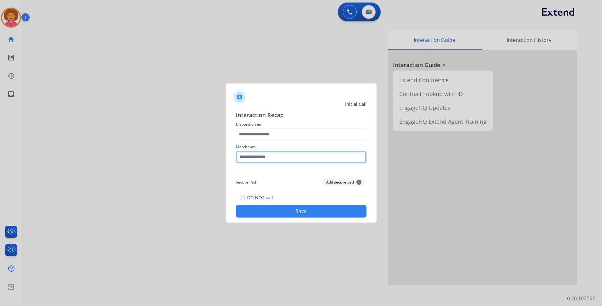
click at [262, 157] on input "text" at bounding box center [301, 157] width 131 height 13
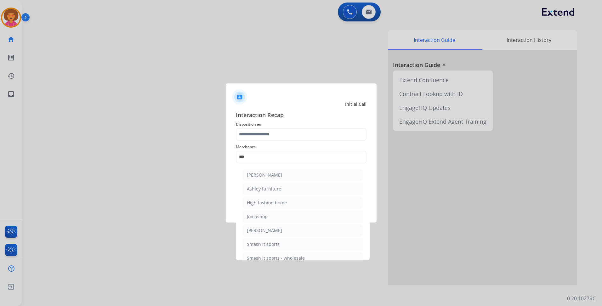
drag, startPoint x: 272, startPoint y: 178, endPoint x: 272, endPoint y: 166, distance: 12.3
click at [272, 177] on li "[PERSON_NAME]" at bounding box center [303, 175] width 120 height 12
type input "**********"
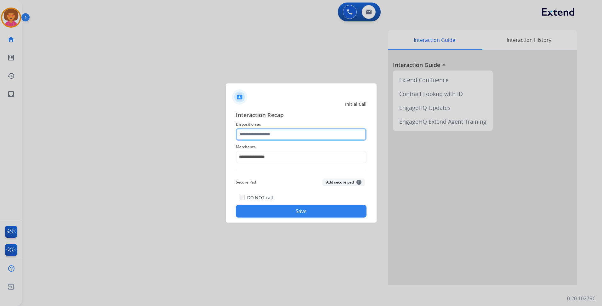
click at [274, 134] on input "text" at bounding box center [301, 134] width 131 height 13
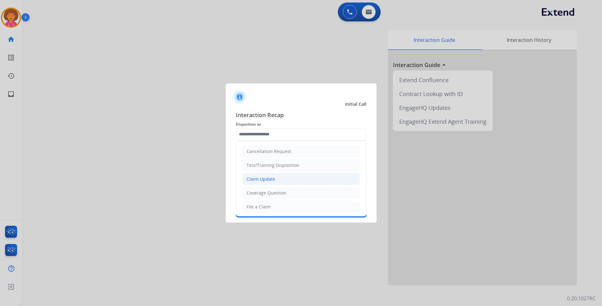
click at [273, 181] on div "Claim Update" at bounding box center [260, 179] width 29 height 6
type input "**********"
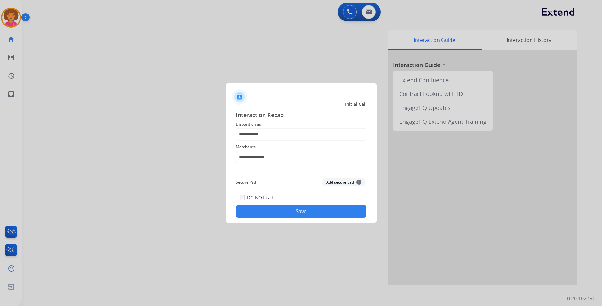
click at [272, 211] on button "Save" at bounding box center [301, 211] width 131 height 13
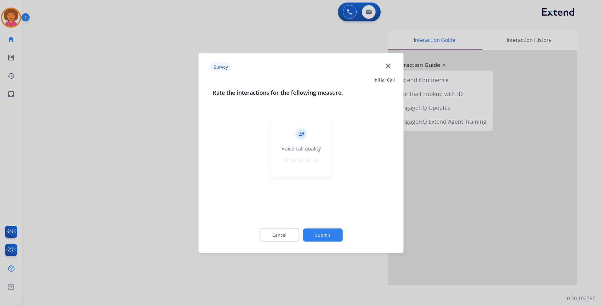
click at [314, 160] on mat-icon "star" at bounding box center [316, 161] width 8 height 8
click at [318, 235] on button "Submit" at bounding box center [323, 234] width 40 height 13
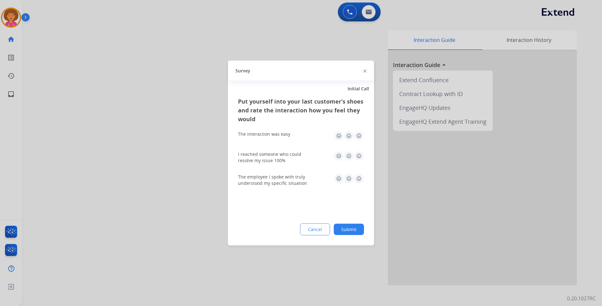
click at [358, 136] on img at bounding box center [359, 136] width 10 height 10
drag, startPoint x: 360, startPoint y: 156, endPoint x: 358, endPoint y: 164, distance: 8.2
click at [359, 156] on img at bounding box center [359, 156] width 10 height 10
click at [358, 179] on img at bounding box center [359, 179] width 10 height 10
click at [348, 231] on button "Submit" at bounding box center [349, 229] width 30 height 11
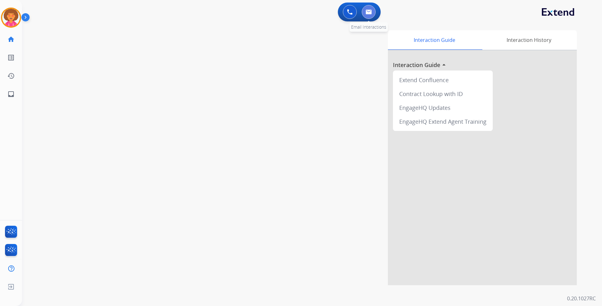
click at [365, 12] on img at bounding box center [368, 11] width 6 height 5
select select "**********"
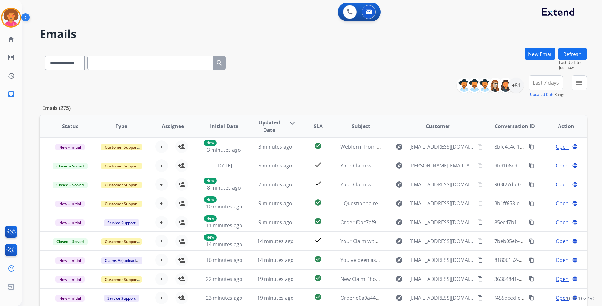
click at [552, 81] on button "Last 7 days" at bounding box center [545, 82] width 34 height 15
click at [516, 80] on div "+81" at bounding box center [515, 85] width 15 height 15
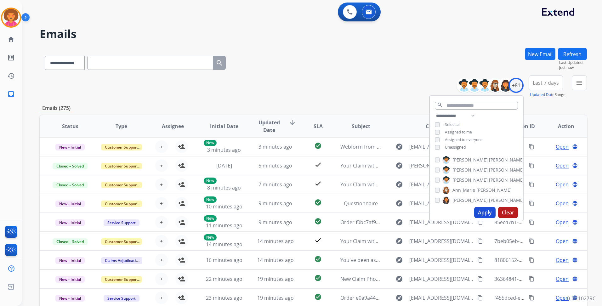
click at [450, 146] on span "Unassigned" at bounding box center [455, 146] width 21 height 5
drag, startPoint x: 475, startPoint y: 216, endPoint x: 474, endPoint y: 212, distance: 4.1
click at [475, 215] on button "Apply" at bounding box center [484, 212] width 21 height 11
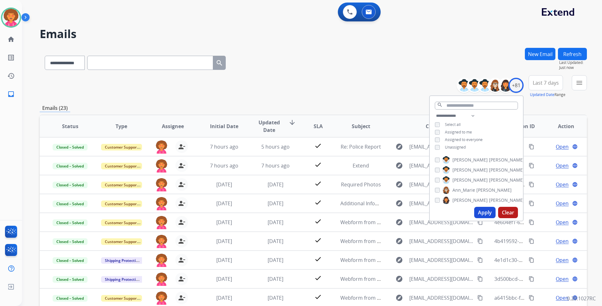
click at [462, 62] on div "**********" at bounding box center [313, 61] width 547 height 27
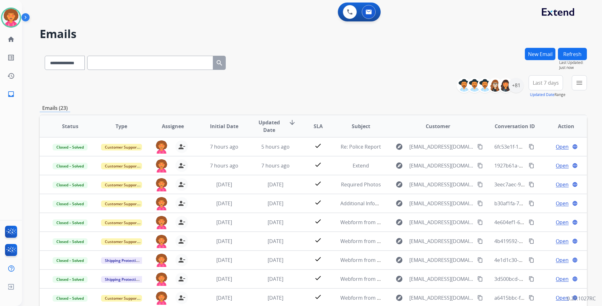
click at [556, 84] on span "Last 7 days" at bounding box center [546, 83] width 26 height 3
click at [528, 160] on div "Last 90 days" at bounding box center [543, 159] width 35 height 9
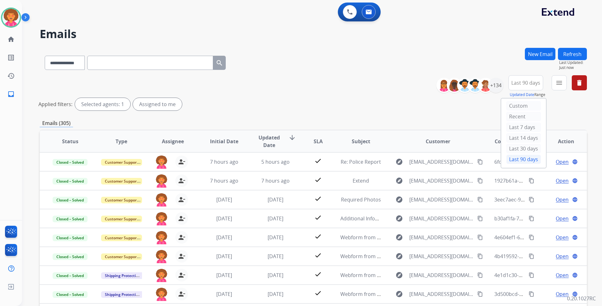
click at [322, 81] on div "**********" at bounding box center [313, 94] width 547 height 38
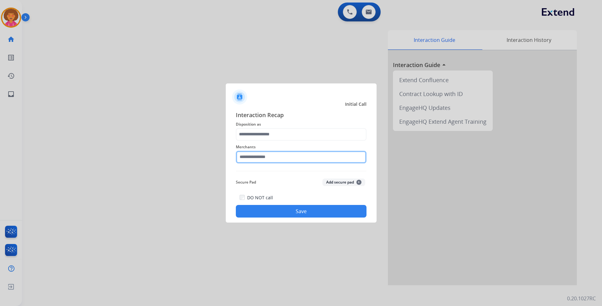
click at [265, 157] on input "text" at bounding box center [301, 157] width 131 height 13
drag, startPoint x: 303, startPoint y: 176, endPoint x: 286, endPoint y: 132, distance: 46.9
click at [302, 175] on li "Not found" at bounding box center [303, 175] width 120 height 12
type input "*********"
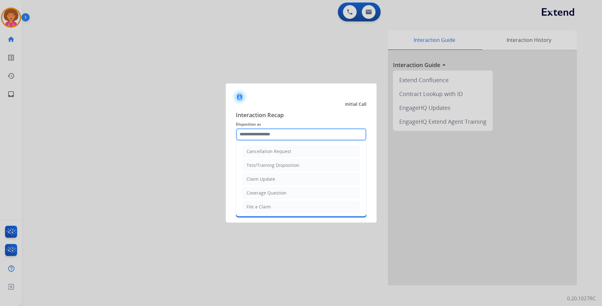
click at [283, 136] on input "text" at bounding box center [301, 134] width 131 height 13
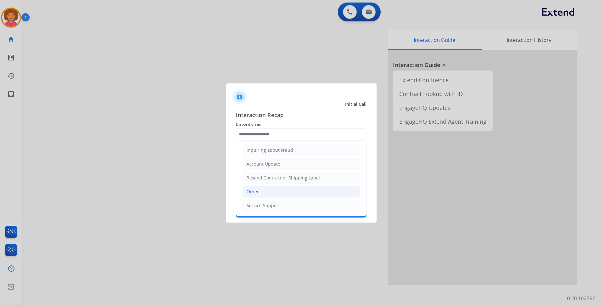
click at [278, 191] on li "Other" at bounding box center [300, 192] width 117 height 12
type input "*****"
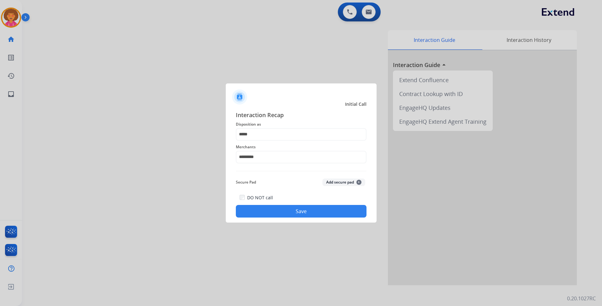
click at [284, 212] on button "Save" at bounding box center [301, 211] width 131 height 13
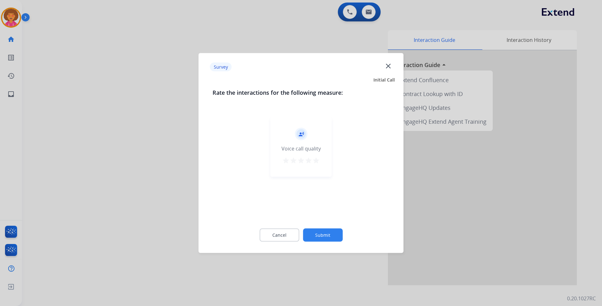
click at [315, 159] on mat-icon "star" at bounding box center [316, 161] width 8 height 8
click at [326, 233] on button "Submit" at bounding box center [323, 234] width 40 height 13
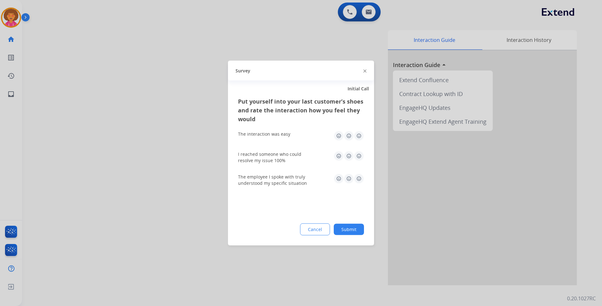
click at [359, 135] on img at bounding box center [359, 136] width 10 height 10
click at [360, 157] on img at bounding box center [359, 156] width 10 height 10
click at [359, 179] on img at bounding box center [359, 179] width 10 height 10
click at [350, 230] on button "Submit" at bounding box center [349, 229] width 30 height 11
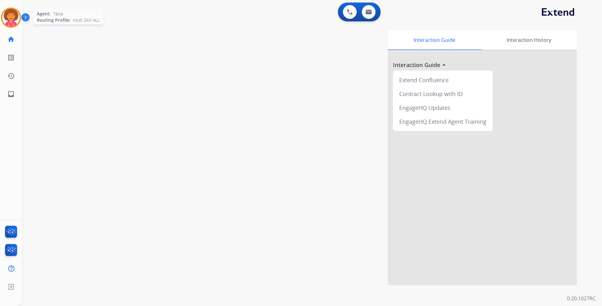
drag, startPoint x: 12, startPoint y: 18, endPoint x: 17, endPoint y: 23, distance: 6.7
click at [12, 18] on img at bounding box center [11, 18] width 18 height 18
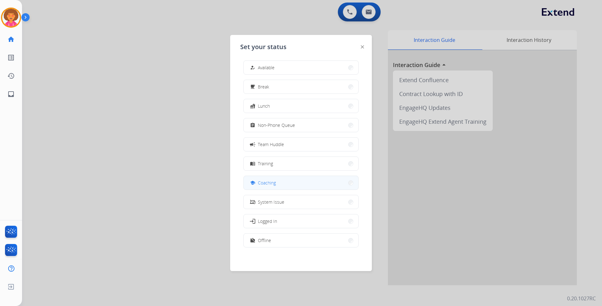
scroll to position [2, 0]
click at [282, 236] on button "work_off Offline" at bounding box center [301, 240] width 115 height 14
